Goal: Task Accomplishment & Management: Manage account settings

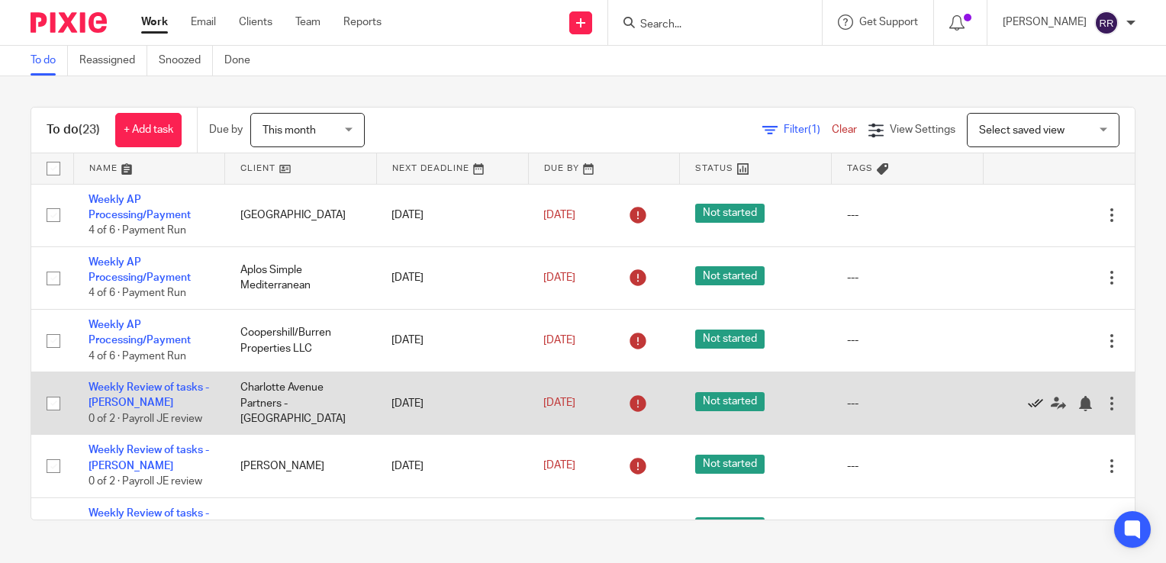
click at [1028, 406] on icon at bounding box center [1035, 403] width 15 height 15
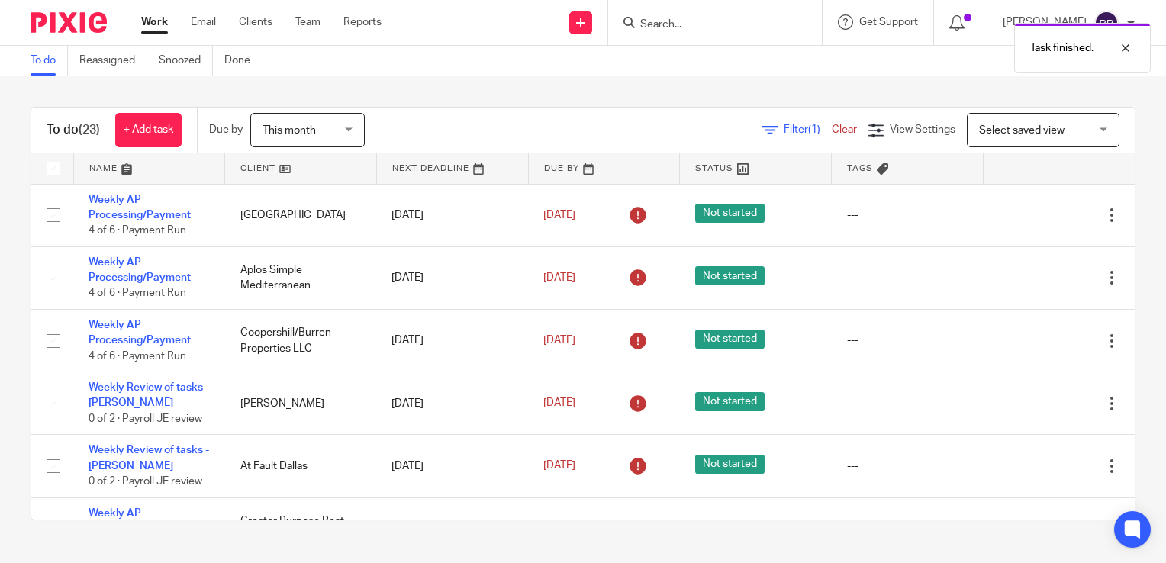
click at [1028, 406] on icon at bounding box center [1035, 403] width 15 height 15
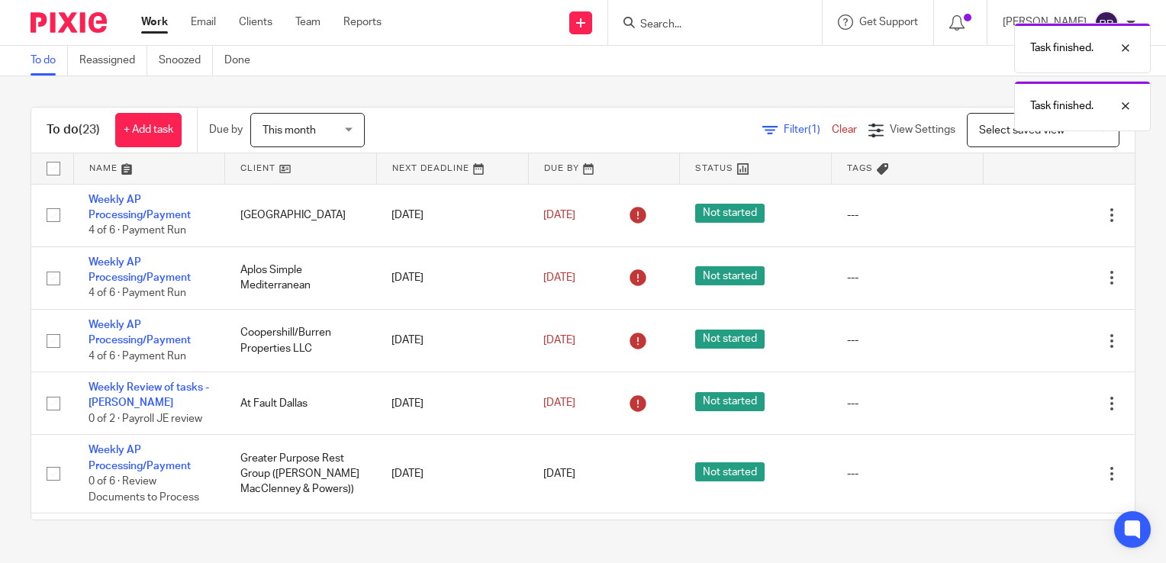
click at [1028, 406] on icon at bounding box center [1035, 403] width 15 height 15
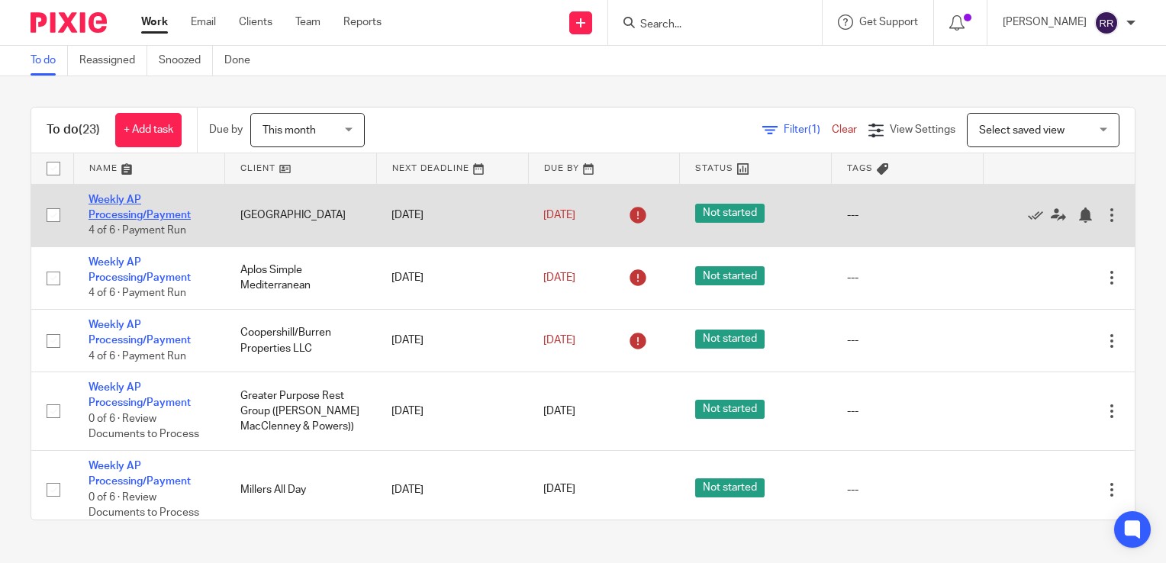
click at [143, 217] on link "Weekly AP Processing/Payment" at bounding box center [140, 208] width 102 height 26
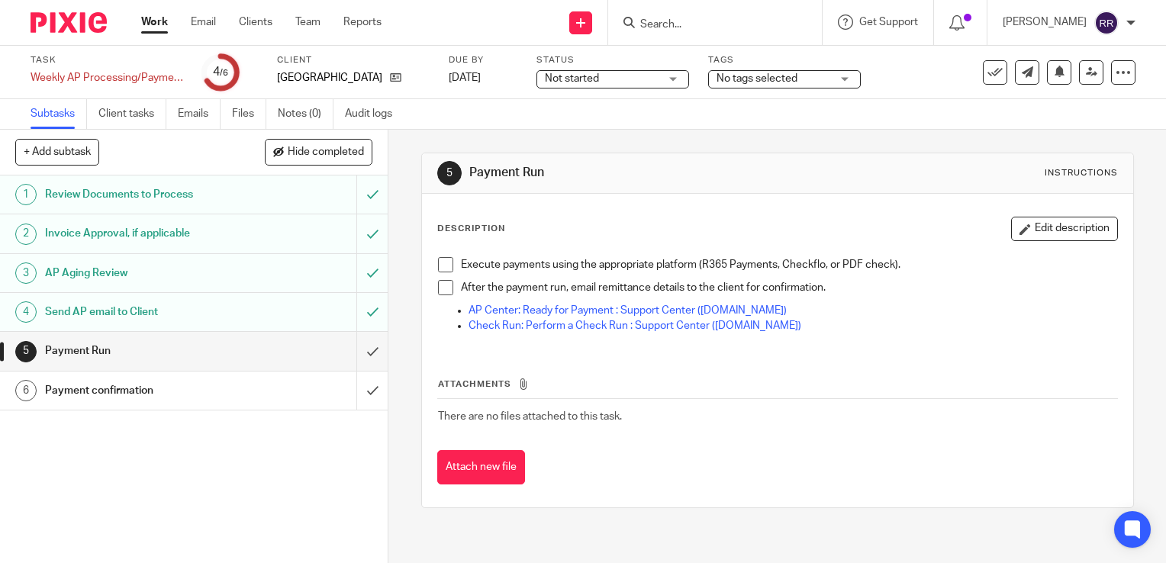
click at [781, 80] on span "No tags selected" at bounding box center [756, 78] width 81 height 11
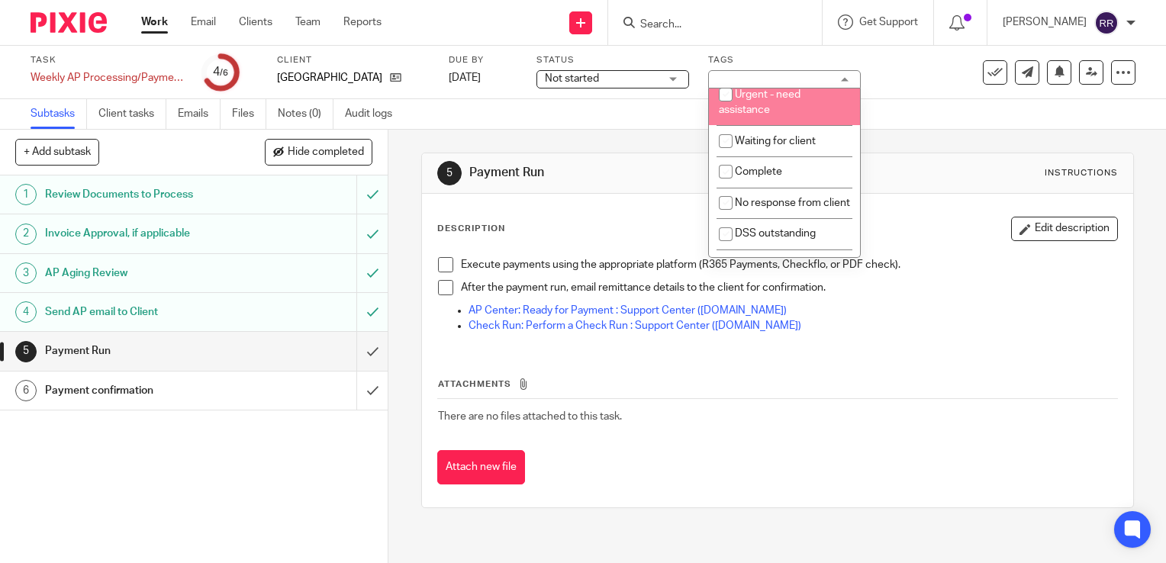
scroll to position [76, 0]
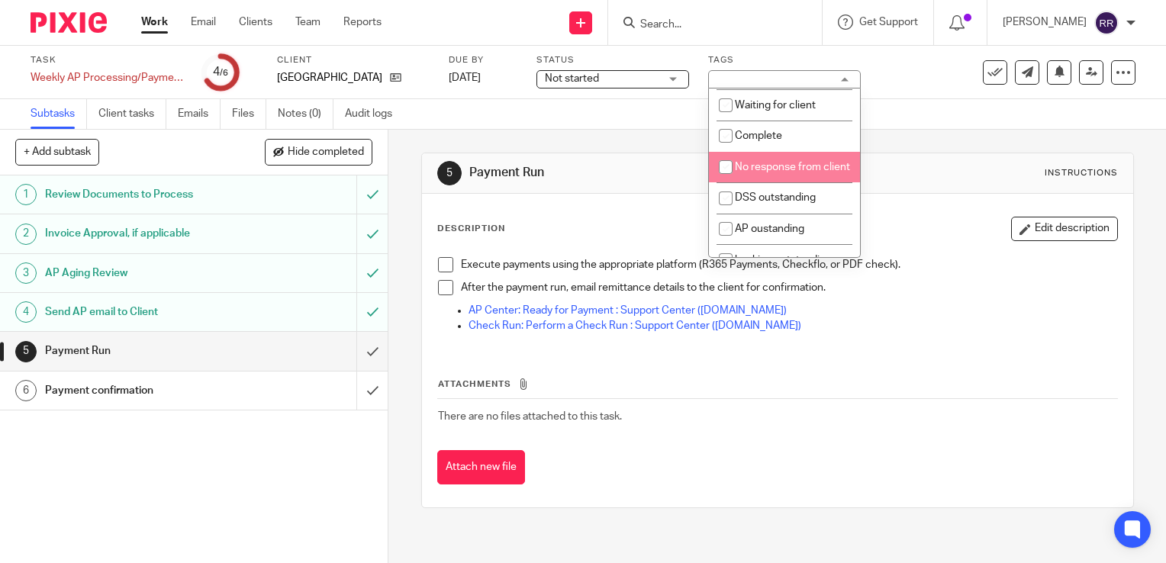
click at [771, 163] on span "No response from client" at bounding box center [792, 167] width 115 height 11
checkbox input "true"
click at [928, 182] on div "5 Payment Run Instructions" at bounding box center [777, 173] width 681 height 24
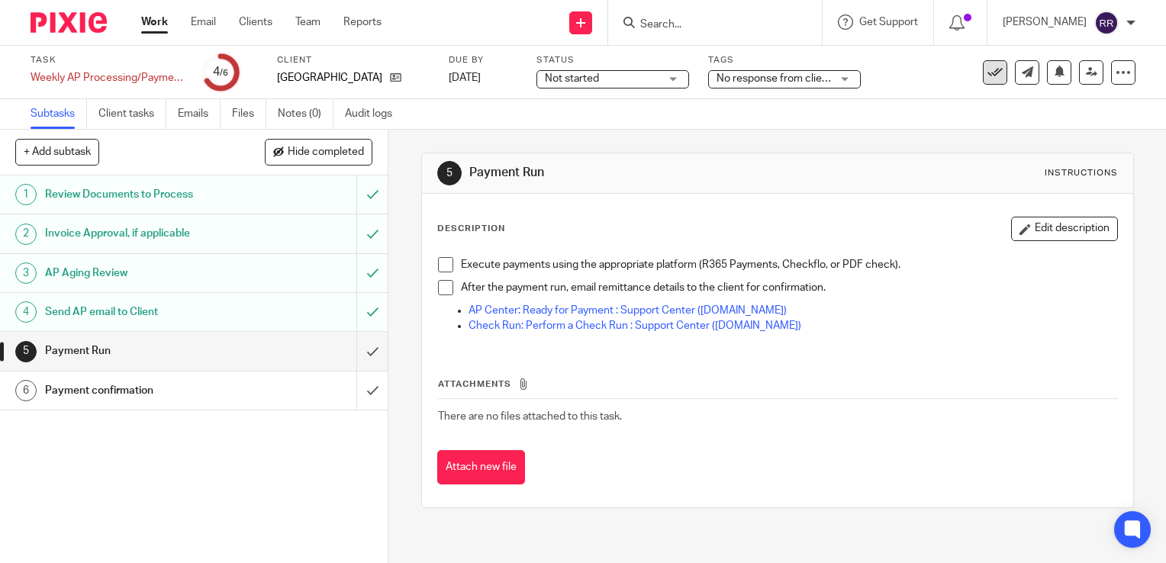
click at [988, 74] on icon at bounding box center [994, 72] width 15 height 15
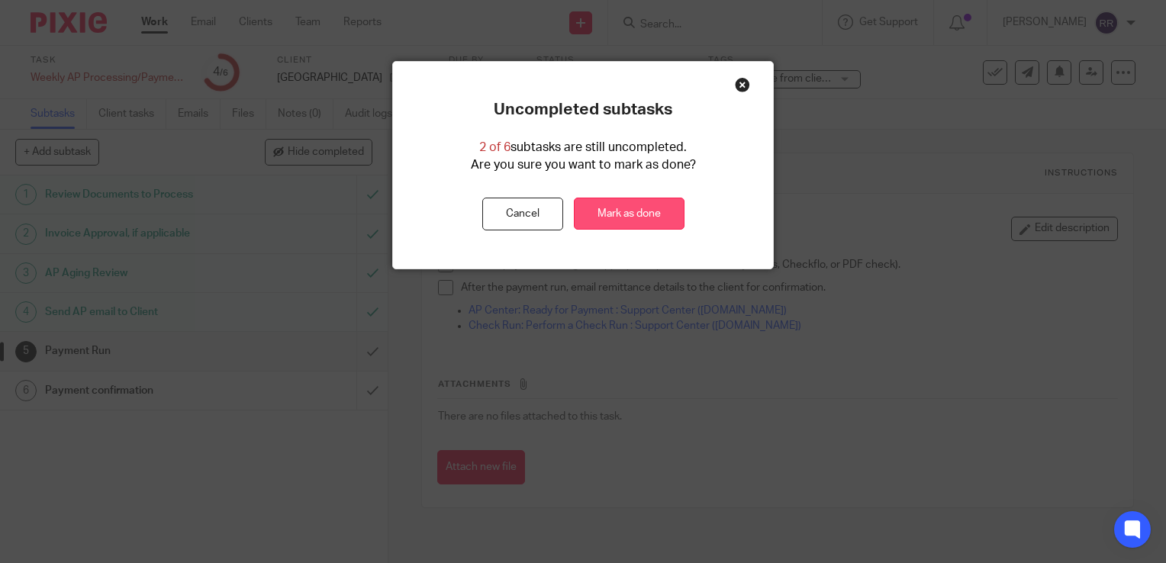
click at [590, 217] on link "Mark as done" at bounding box center [629, 214] width 111 height 33
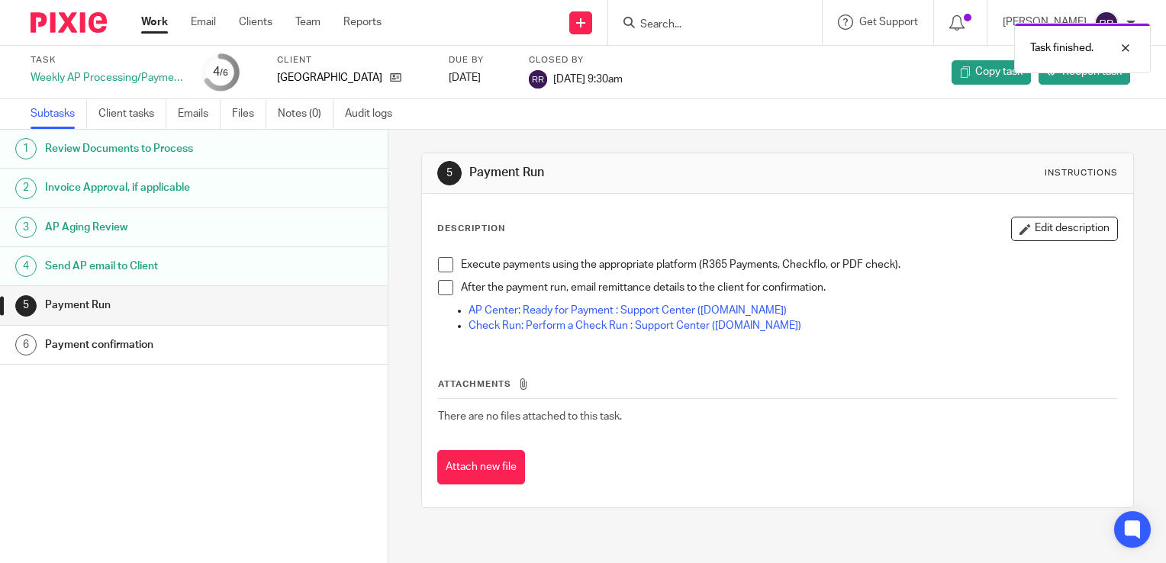
click at [153, 20] on link "Work" at bounding box center [154, 21] width 27 height 15
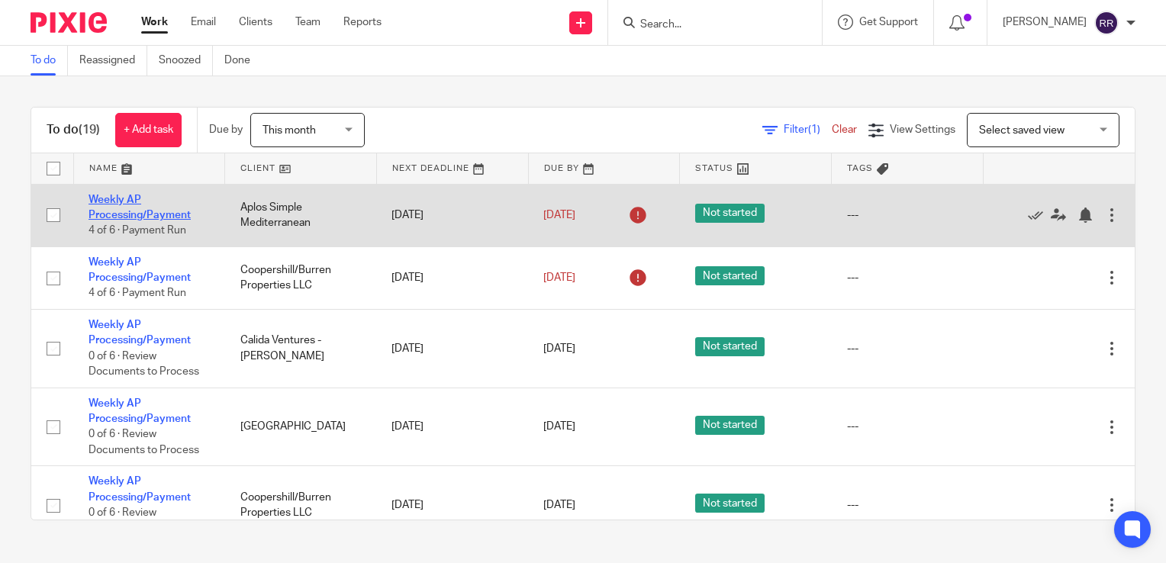
click at [134, 214] on link "Weekly AP Processing/Payment" at bounding box center [140, 208] width 102 height 26
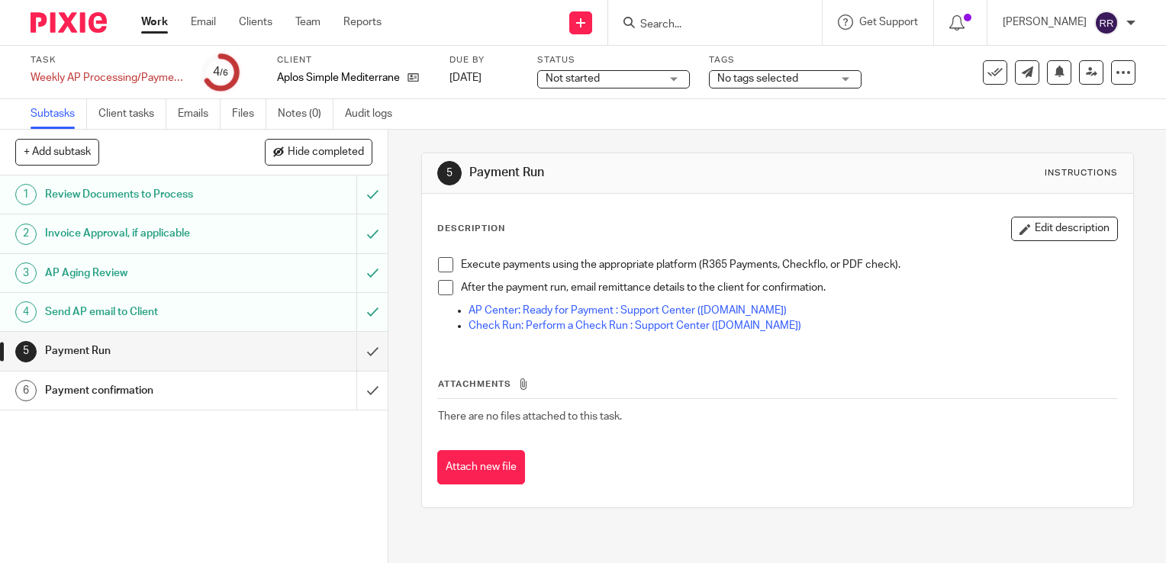
click at [790, 87] on div "No tags selected" at bounding box center [785, 79] width 153 height 18
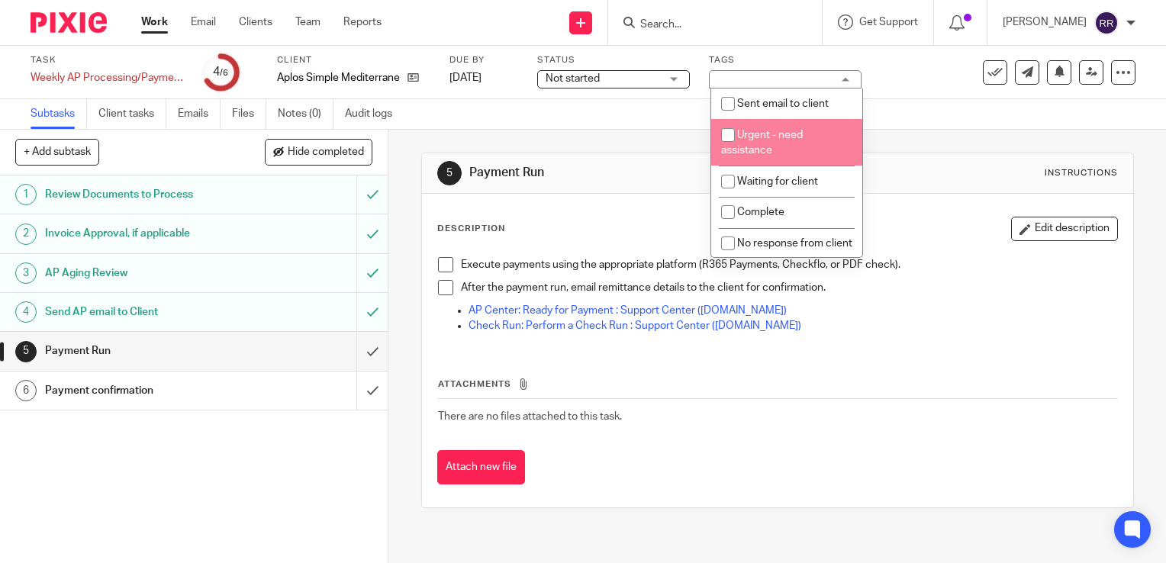
scroll to position [76, 0]
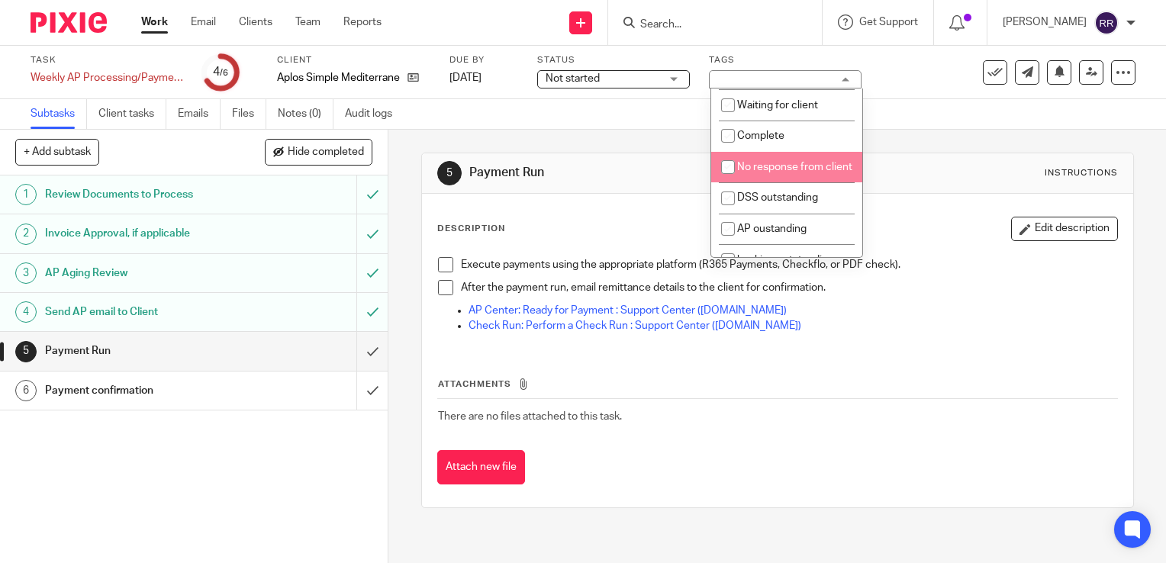
click at [787, 168] on span "No response from client" at bounding box center [794, 167] width 115 height 11
checkbox input "true"
click at [1045, 174] on div "Instructions" at bounding box center [1081, 173] width 73 height 12
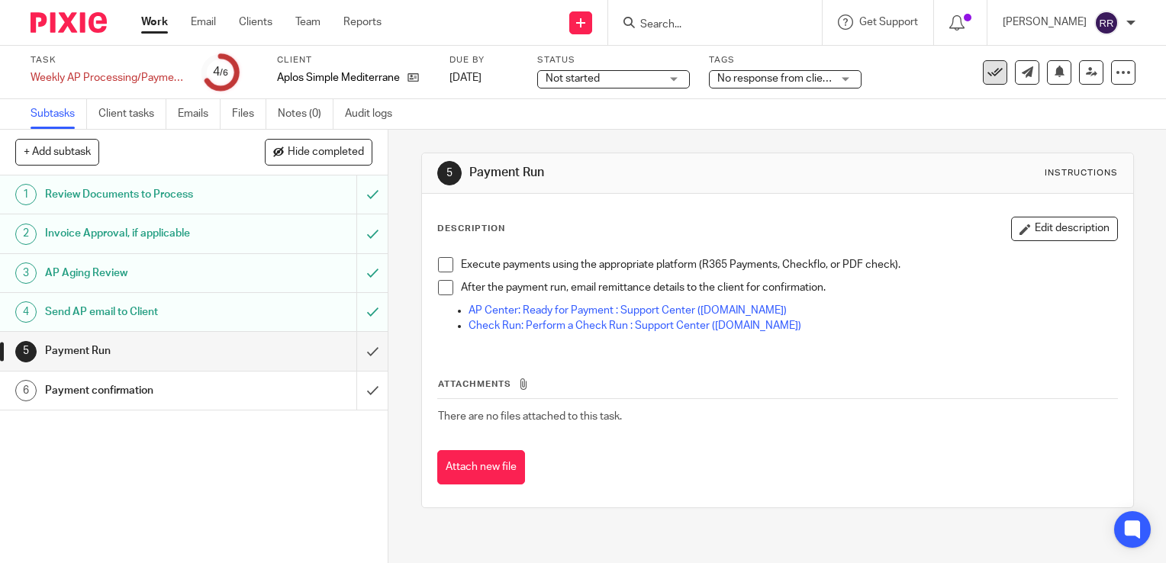
click at [987, 75] on icon at bounding box center [994, 72] width 15 height 15
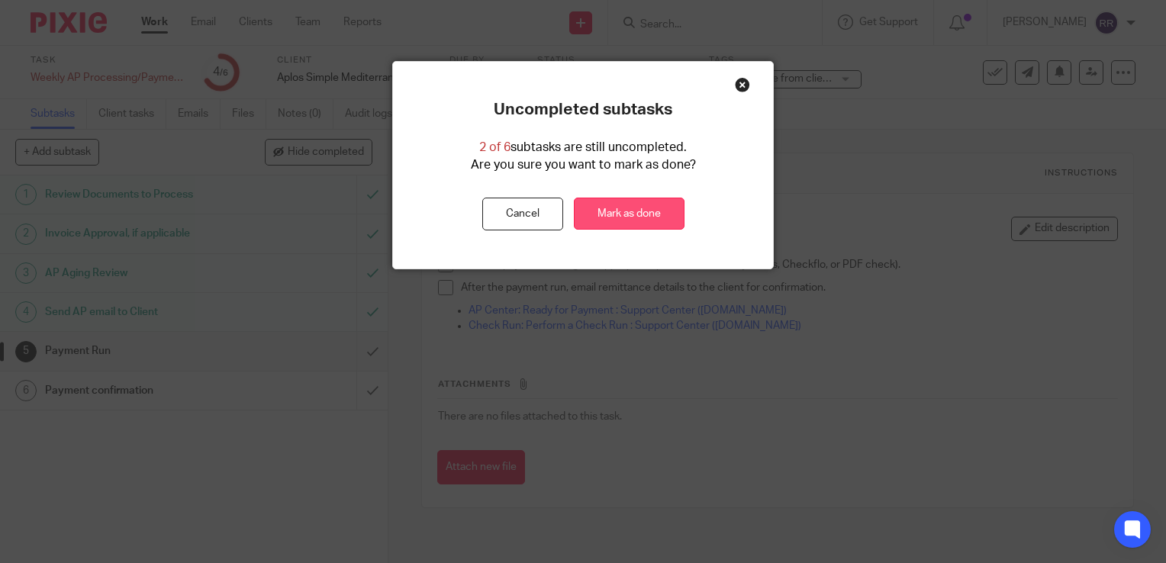
click at [626, 205] on link "Mark as done" at bounding box center [629, 214] width 111 height 33
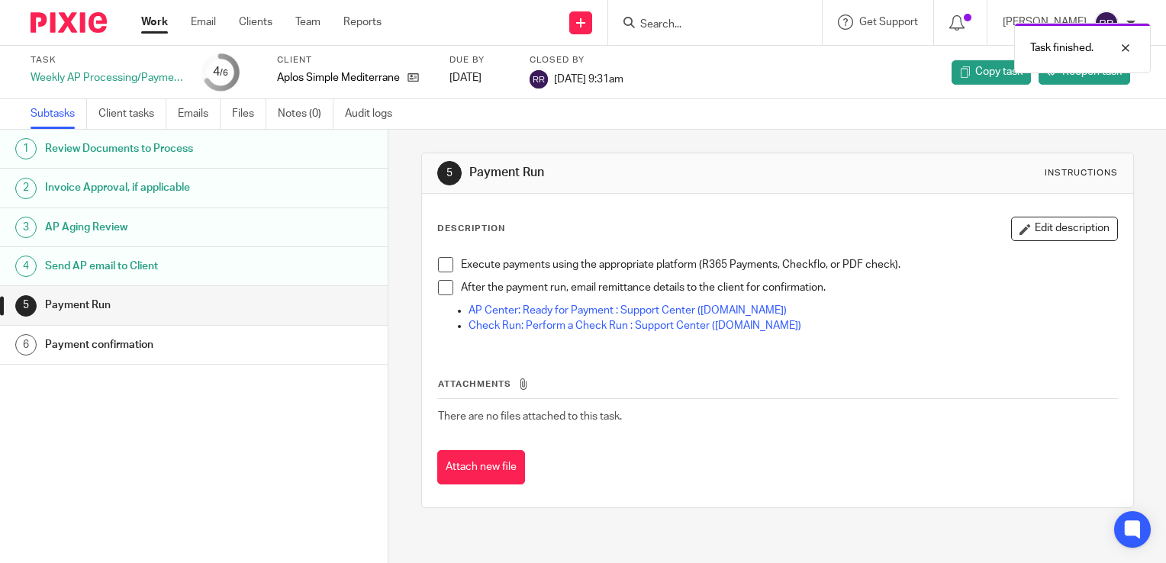
click at [159, 22] on link "Work" at bounding box center [154, 21] width 27 height 15
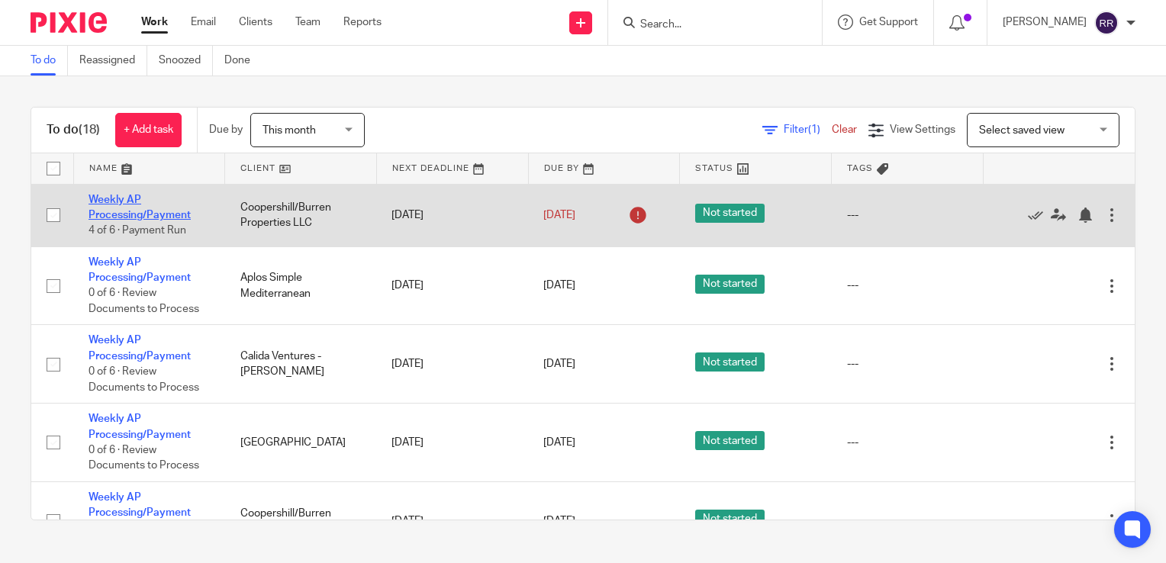
click at [141, 213] on link "Weekly AP Processing/Payment" at bounding box center [140, 208] width 102 height 26
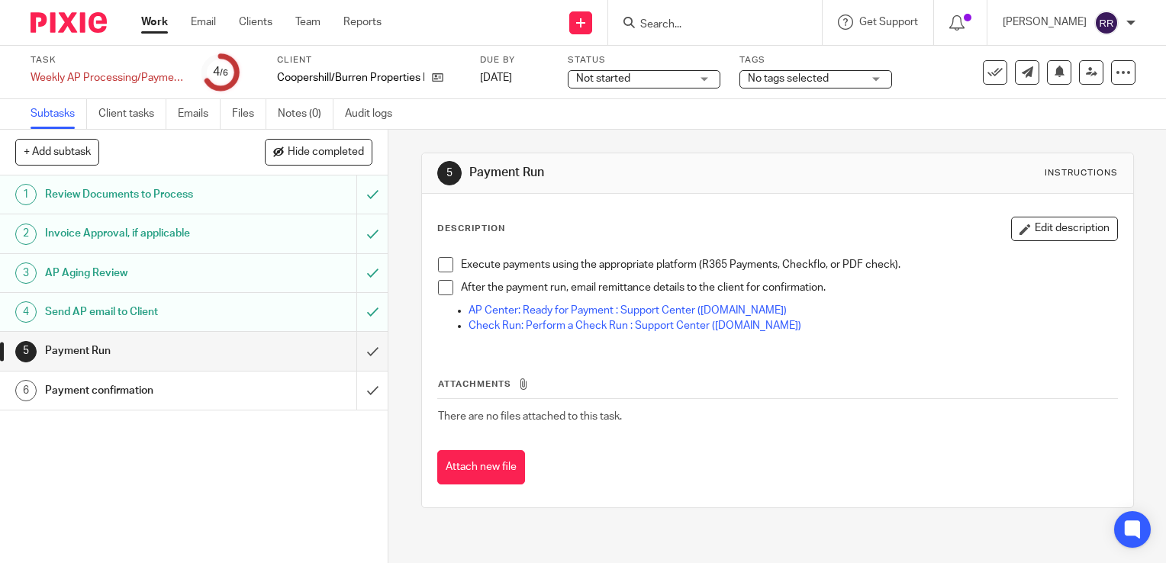
click at [846, 81] on span "No tags selected" at bounding box center [805, 79] width 114 height 16
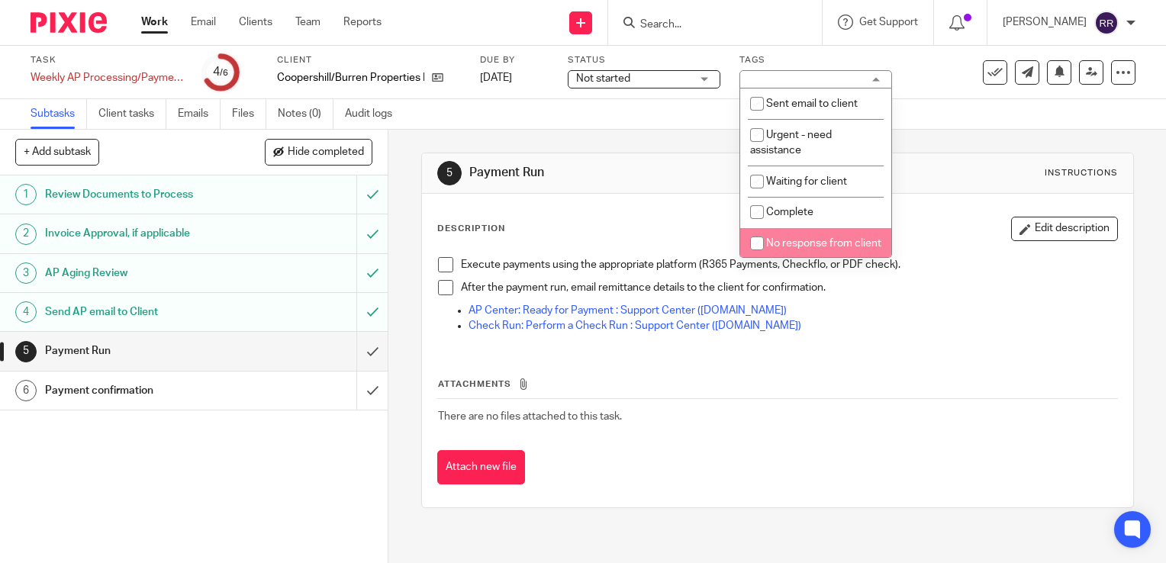
click at [807, 243] on span "No response from client" at bounding box center [823, 243] width 115 height 11
checkbox input "true"
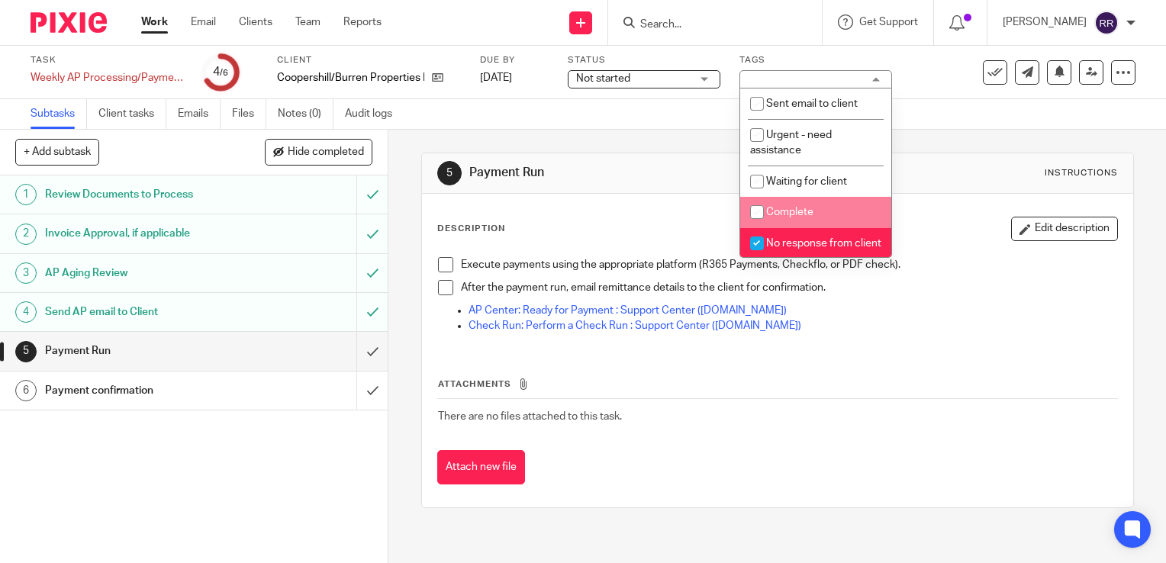
click at [642, 168] on h1 "Payment Run" at bounding box center [639, 173] width 340 height 16
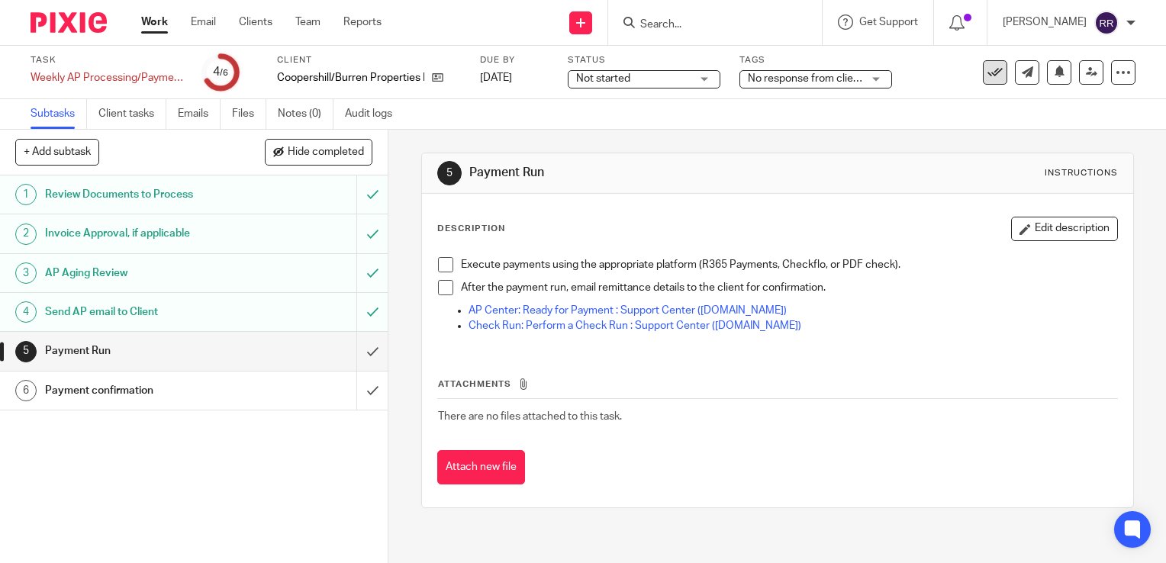
click at [987, 66] on icon at bounding box center [994, 72] width 15 height 15
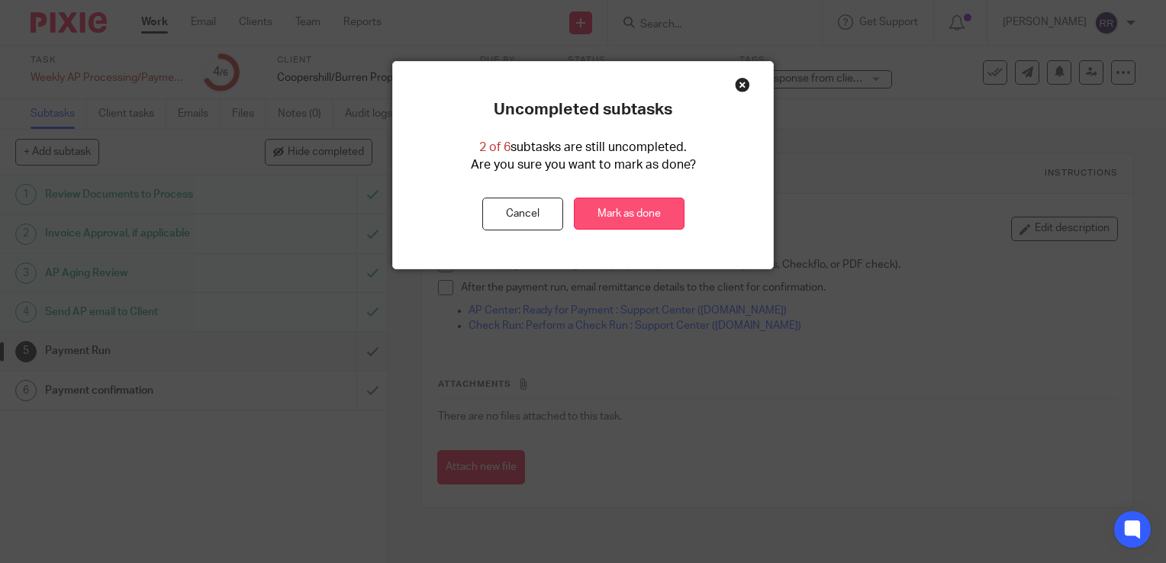
click at [645, 208] on link "Mark as done" at bounding box center [629, 214] width 111 height 33
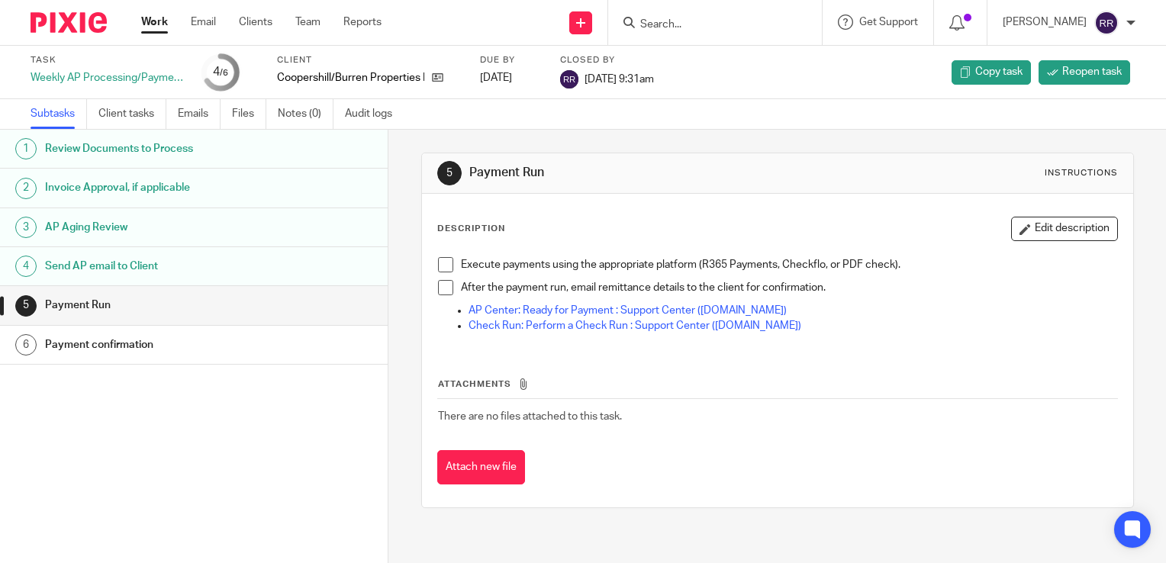
click at [156, 18] on link "Work" at bounding box center [154, 21] width 27 height 15
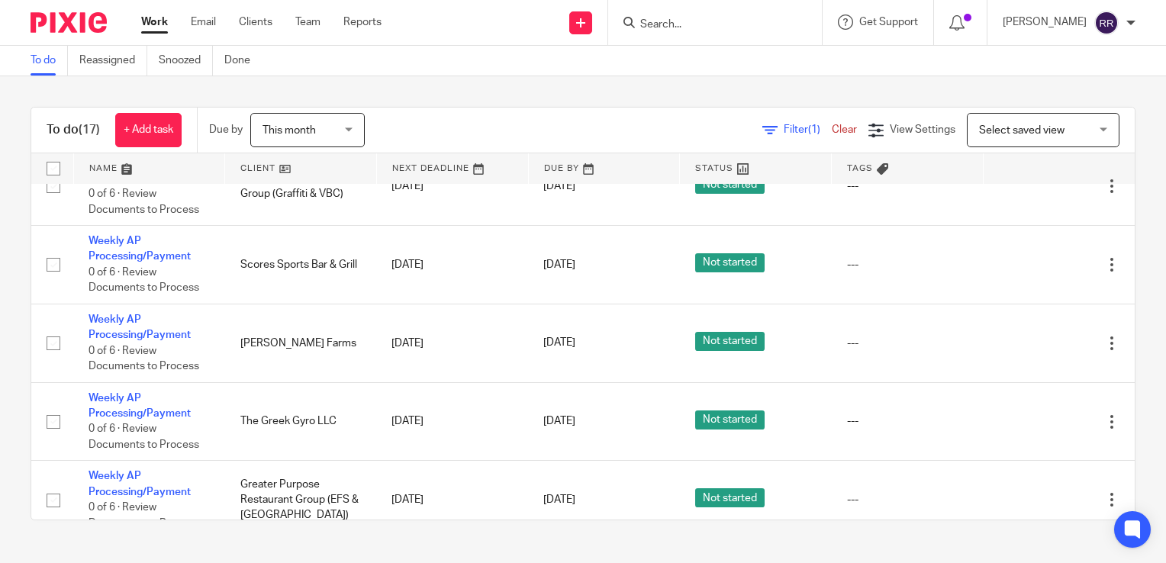
scroll to position [839, 0]
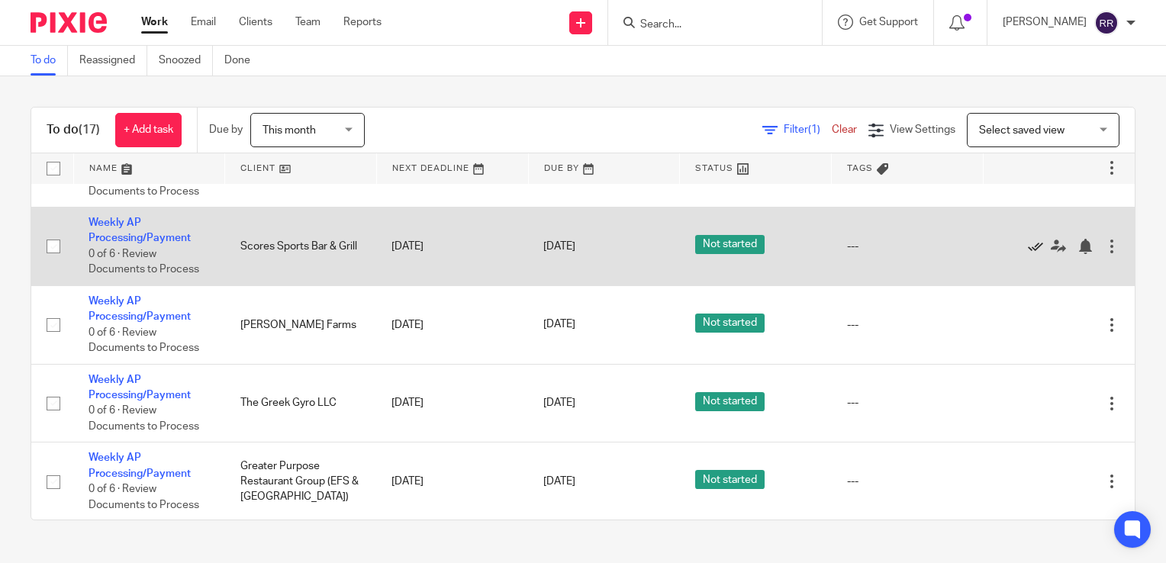
click at [1028, 249] on icon at bounding box center [1035, 246] width 15 height 15
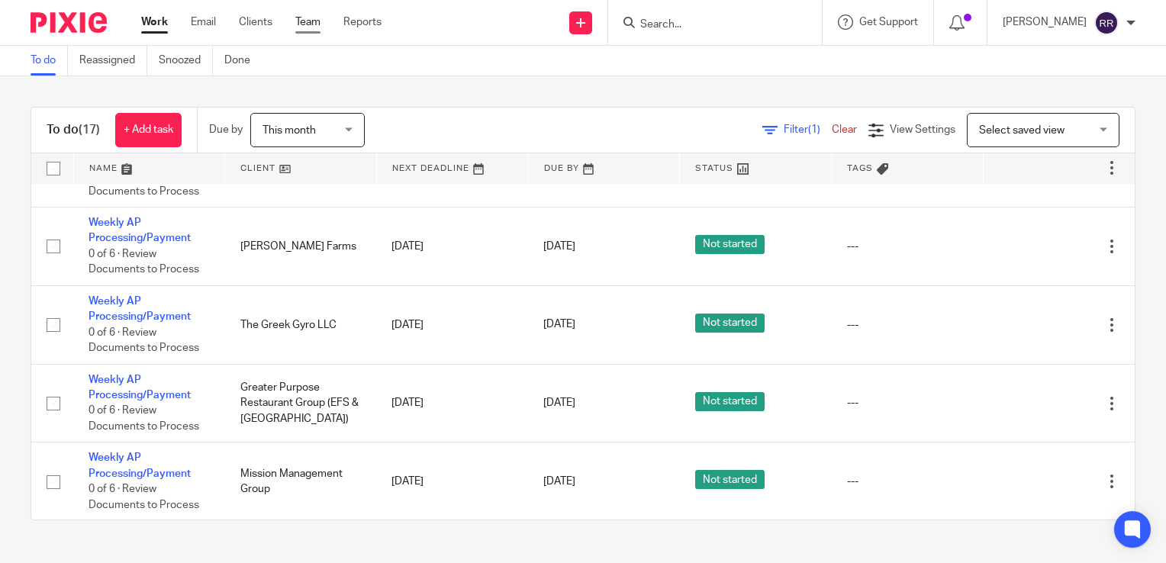
click at [308, 27] on link "Team" at bounding box center [307, 21] width 25 height 15
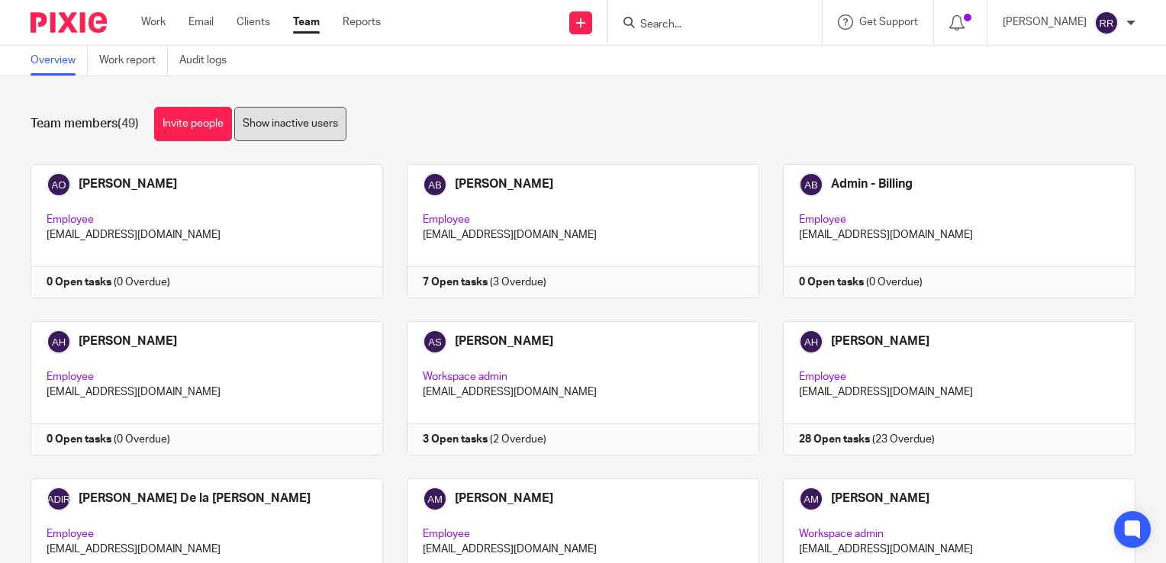
click at [318, 131] on link "Show inactive users" at bounding box center [290, 124] width 112 height 34
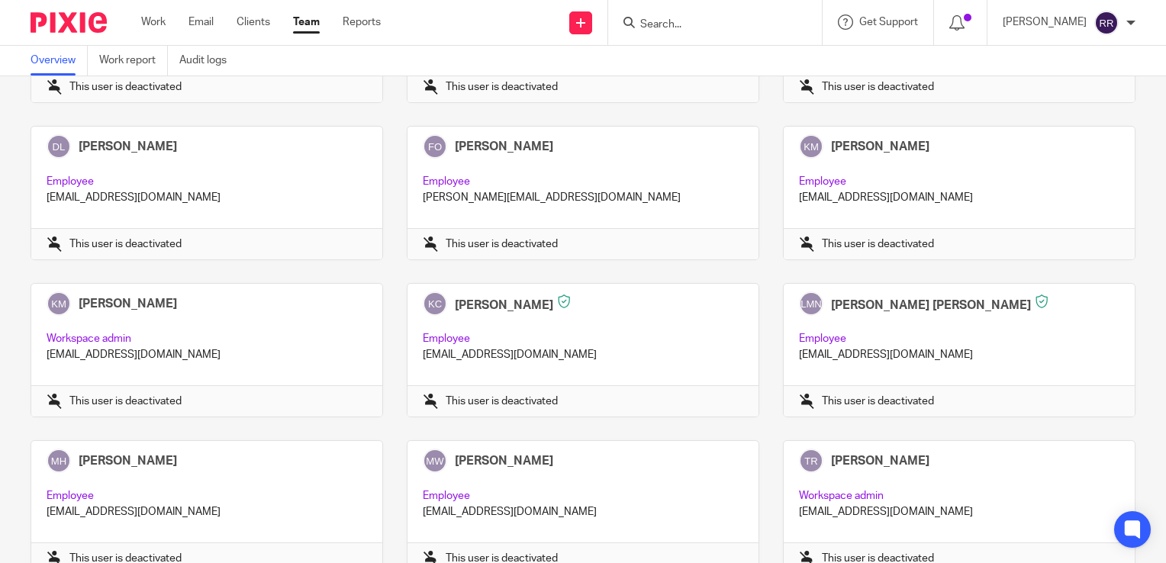
scroll to position [3008, 0]
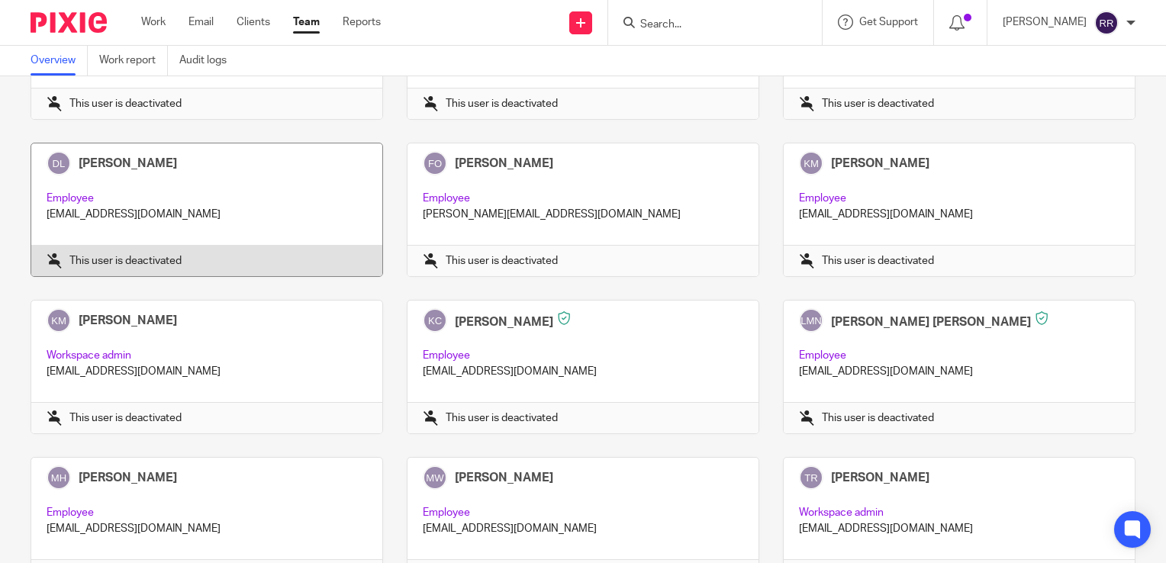
click at [203, 176] on link at bounding box center [195, 210] width 376 height 134
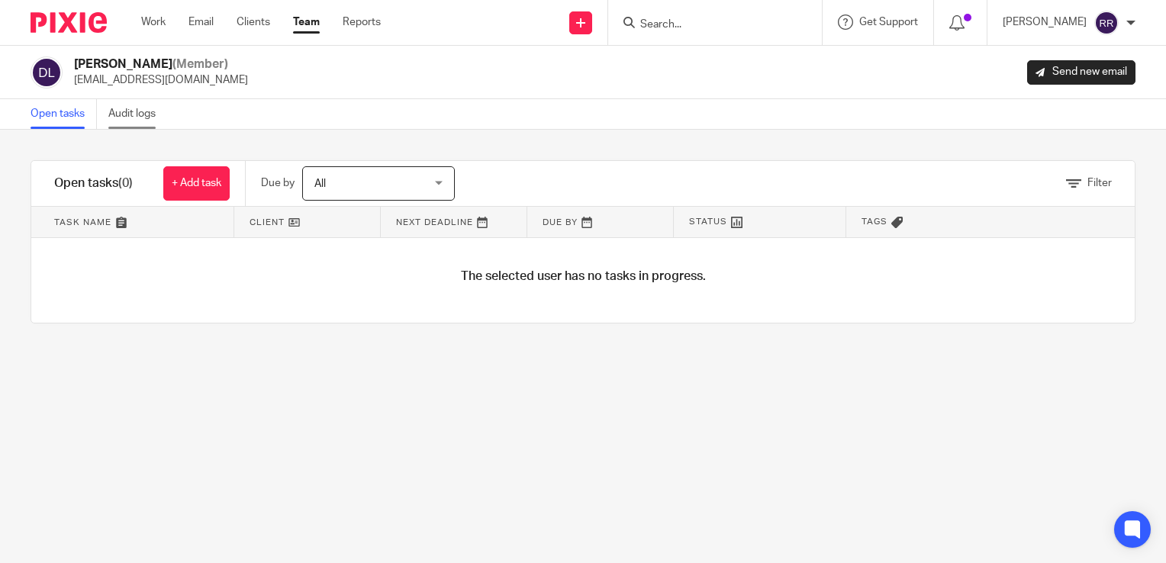
click at [122, 117] on link "Audit logs" at bounding box center [137, 114] width 59 height 30
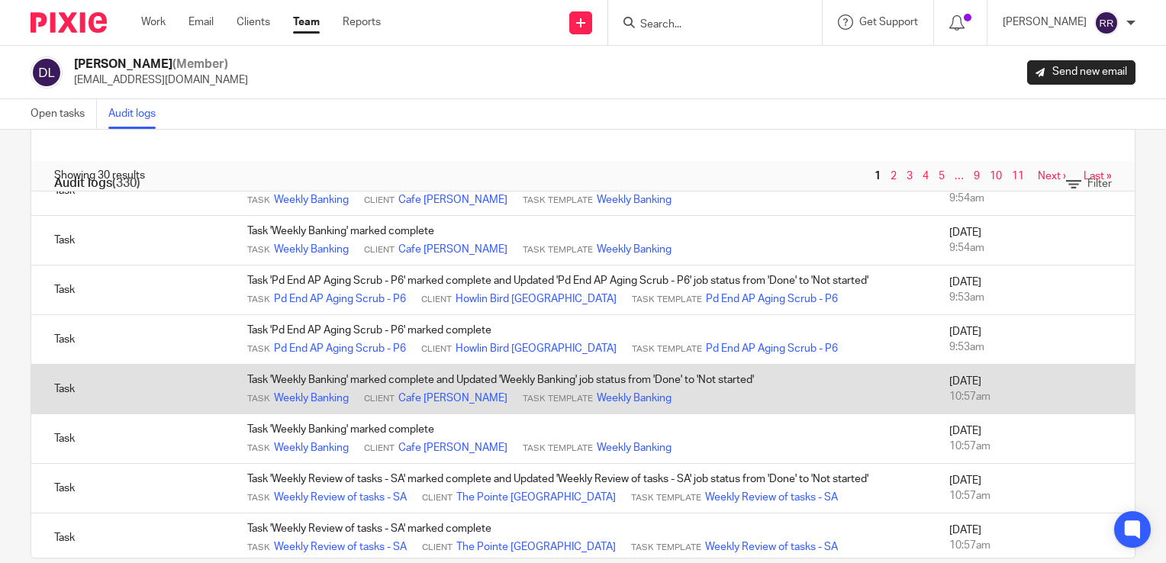
scroll to position [70, 0]
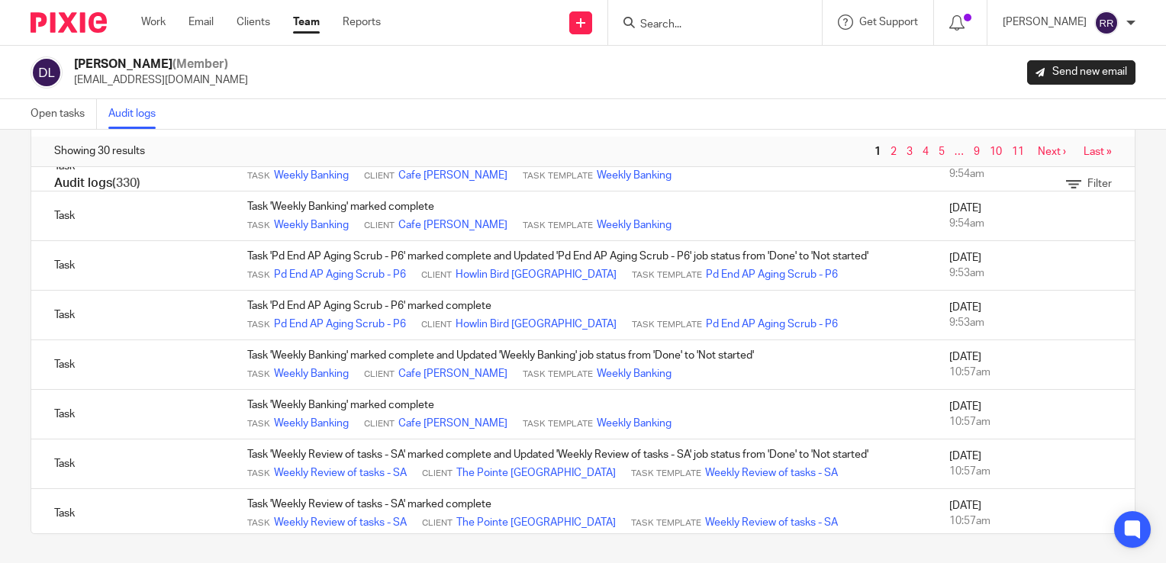
click at [1083, 153] on link "Last »" at bounding box center [1097, 151] width 28 height 11
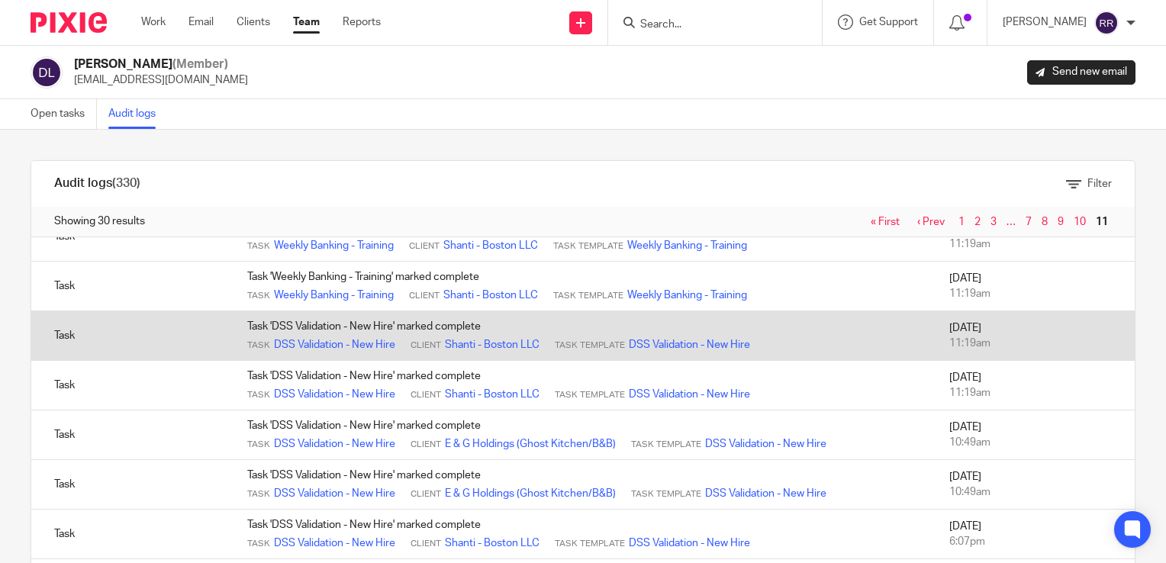
scroll to position [1148, 0]
